Goal: Navigation & Orientation: Find specific page/section

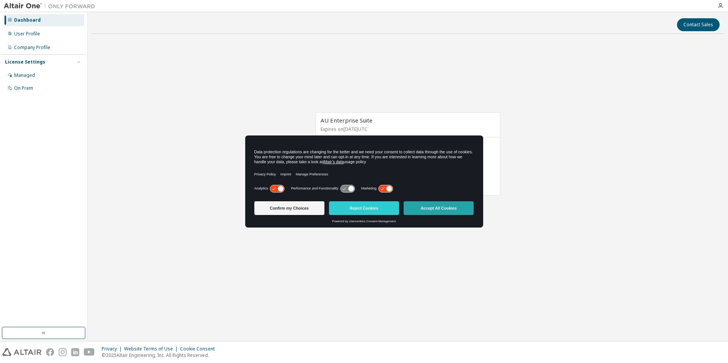
click at [422, 203] on button "Accept All Cookies" at bounding box center [438, 208] width 70 height 14
